Goal: Transaction & Acquisition: Purchase product/service

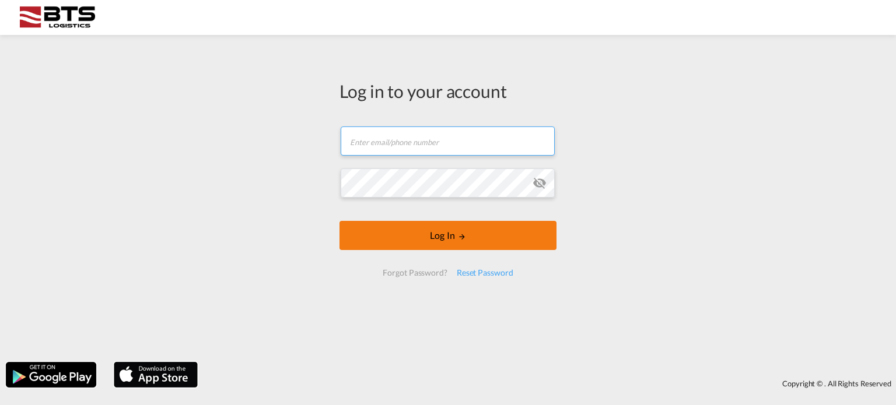
type input "[EMAIL_ADDRESS][DOMAIN_NAME]"
click at [436, 244] on button "Log In" at bounding box center [447, 235] width 217 height 29
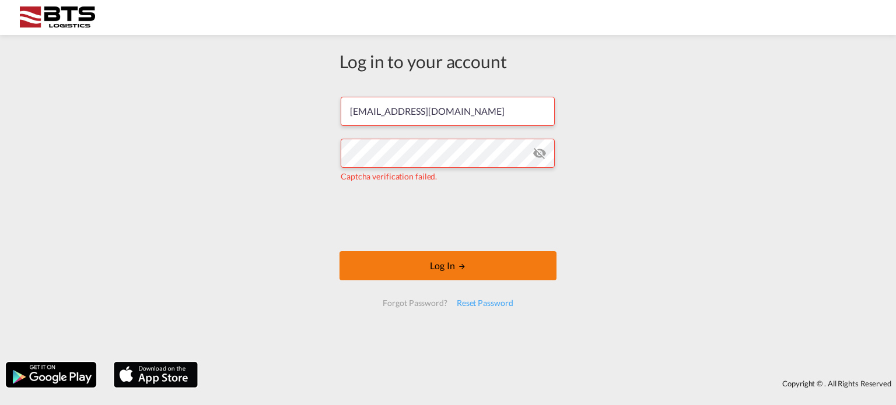
click at [443, 265] on button "Log In" at bounding box center [447, 265] width 217 height 29
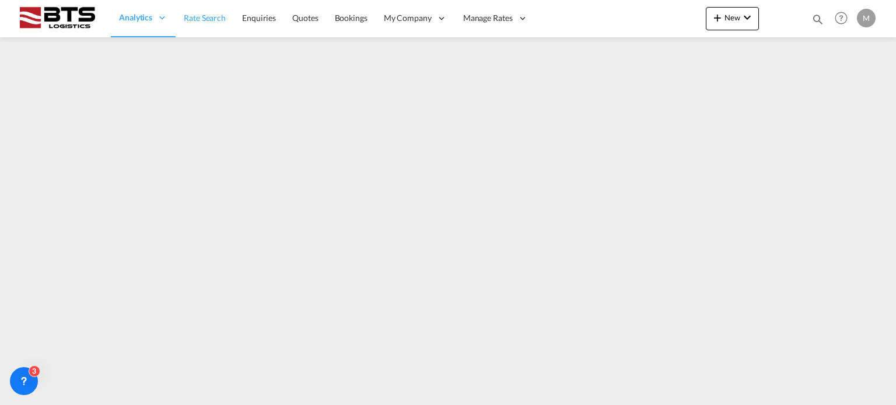
click at [204, 18] on span "Rate Search" at bounding box center [205, 18] width 42 height 10
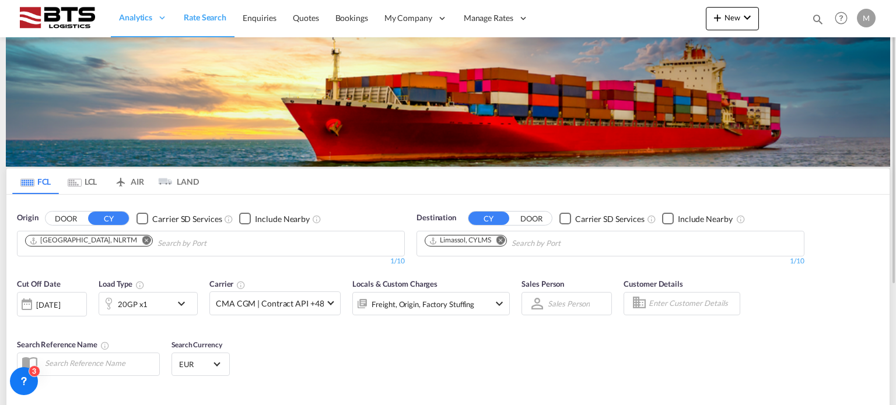
click at [142, 241] on md-icon "Remove" at bounding box center [146, 240] width 9 height 9
click at [499, 240] on md-icon "Remove" at bounding box center [500, 240] width 9 height 9
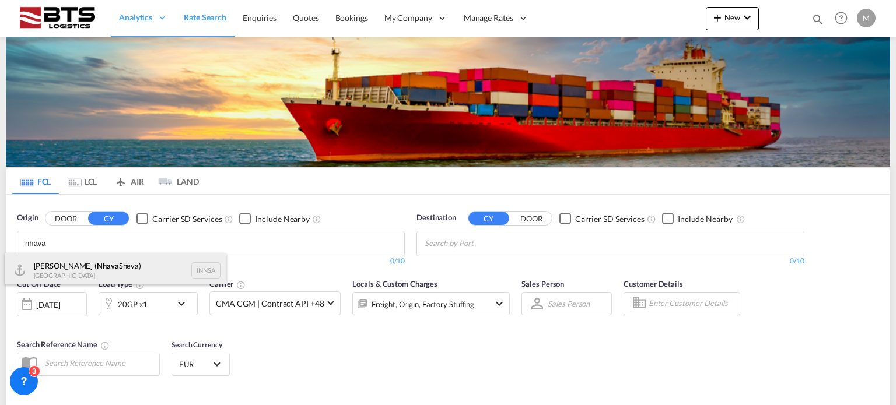
type input "nhava"
click at [122, 256] on div "[PERSON_NAME] ( [PERSON_NAME]) [GEOGRAPHIC_DATA] INNSA" at bounding box center [116, 270] width 222 height 35
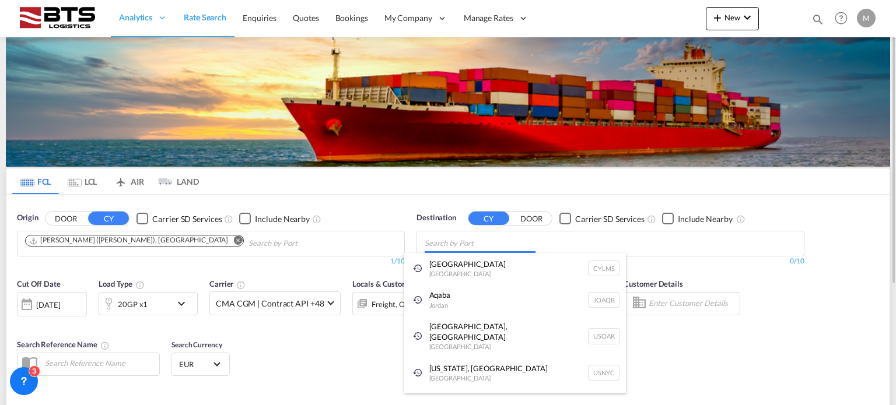
click at [485, 251] on body "Analytics Reports Dashboard Rate Search Enquiries Quotes Bookings" at bounding box center [448, 202] width 896 height 405
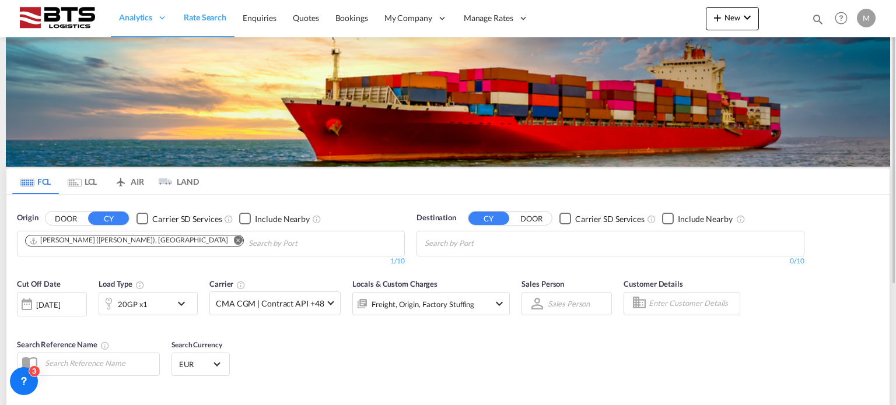
click at [439, 244] on body "Analytics Reports Dashboard Rate Search Enquiries Quotes Bookings" at bounding box center [448, 202] width 896 height 405
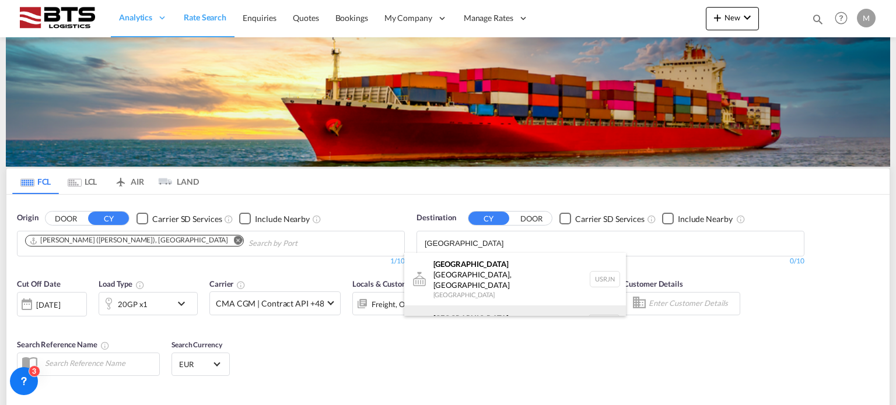
type input "[GEOGRAPHIC_DATA]"
click at [459, 306] on div "[GEOGRAPHIC_DATA] [GEOGRAPHIC_DATA] NLRTM" at bounding box center [515, 323] width 222 height 35
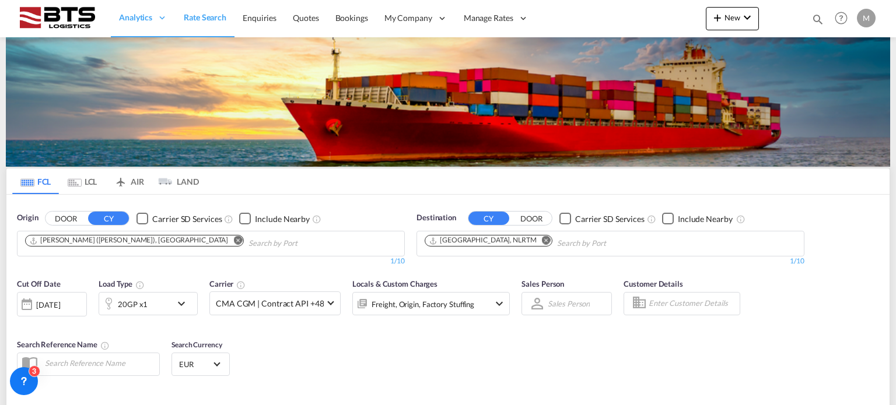
click at [183, 304] on md-icon "icon-chevron-down" at bounding box center [184, 304] width 20 height 14
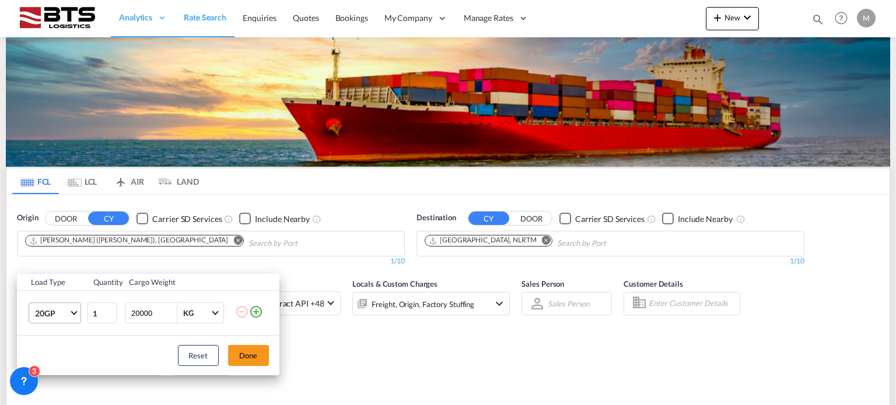
click at [72, 318] on md-select-value "20GP" at bounding box center [57, 313] width 47 height 20
click at [72, 318] on md-option "40HC" at bounding box center [64, 321] width 79 height 28
click at [248, 352] on button "Done" at bounding box center [248, 355] width 41 height 21
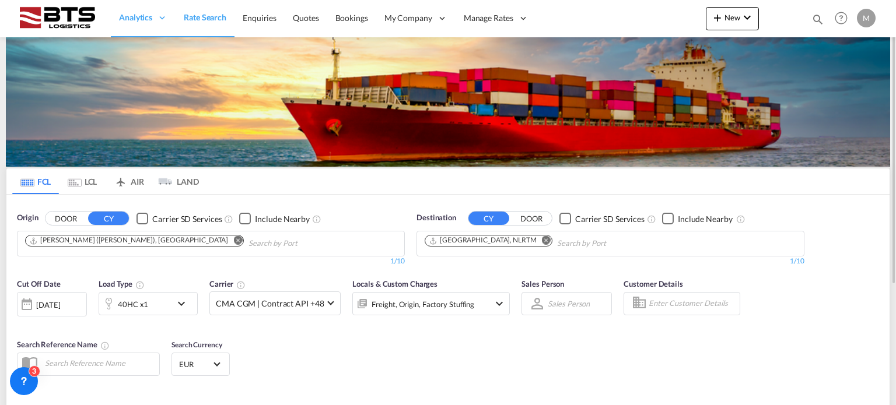
scroll to position [172, 0]
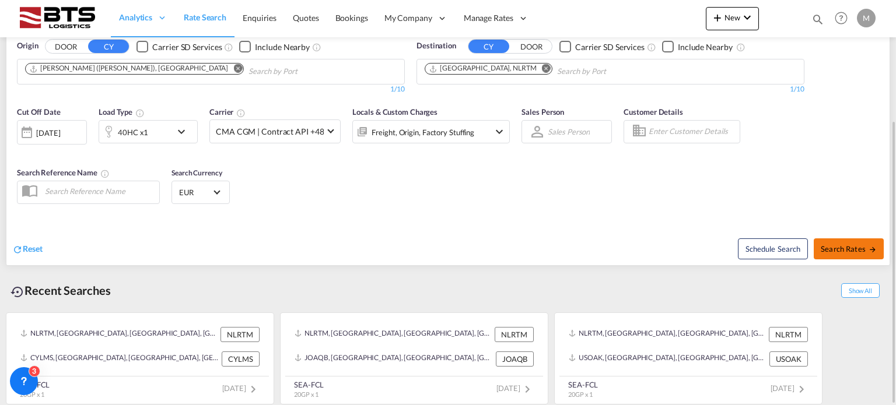
click at [844, 254] on button "Search Rates" at bounding box center [849, 249] width 70 height 21
type input "INNSA to NLRTM / [DATE]"
